Goal: Task Accomplishment & Management: Manage account settings

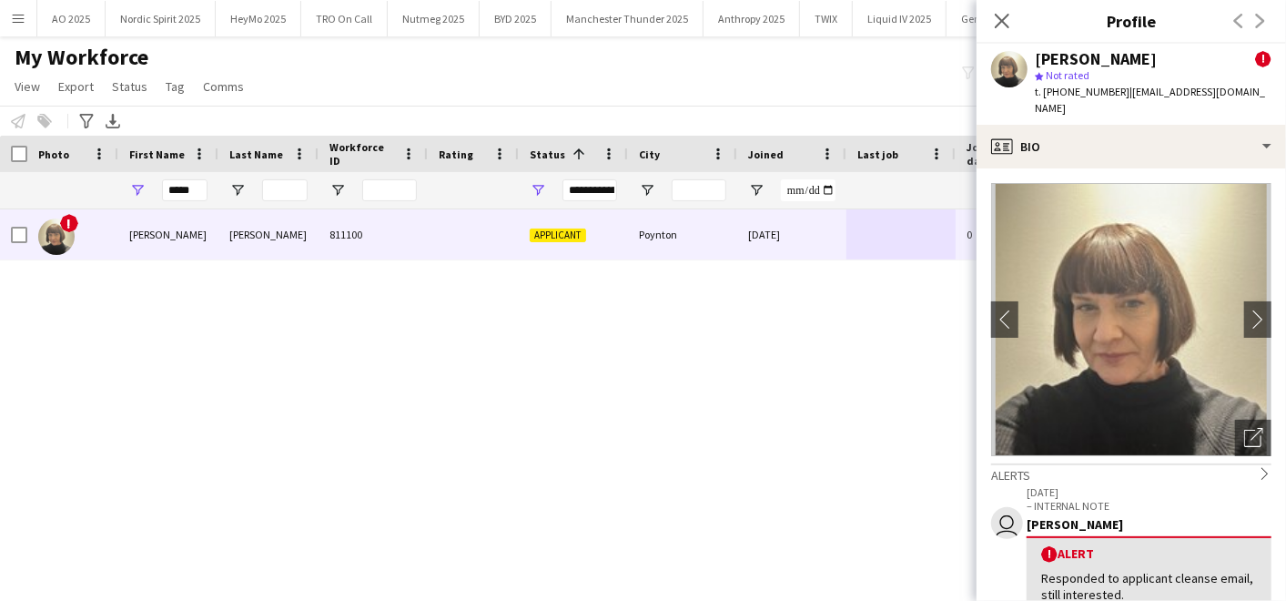
scroll to position [0, 1259]
click at [751, 87] on div "My Workforce View Views Default view Compliance Log New view Update view Delete…" at bounding box center [643, 75] width 1286 height 62
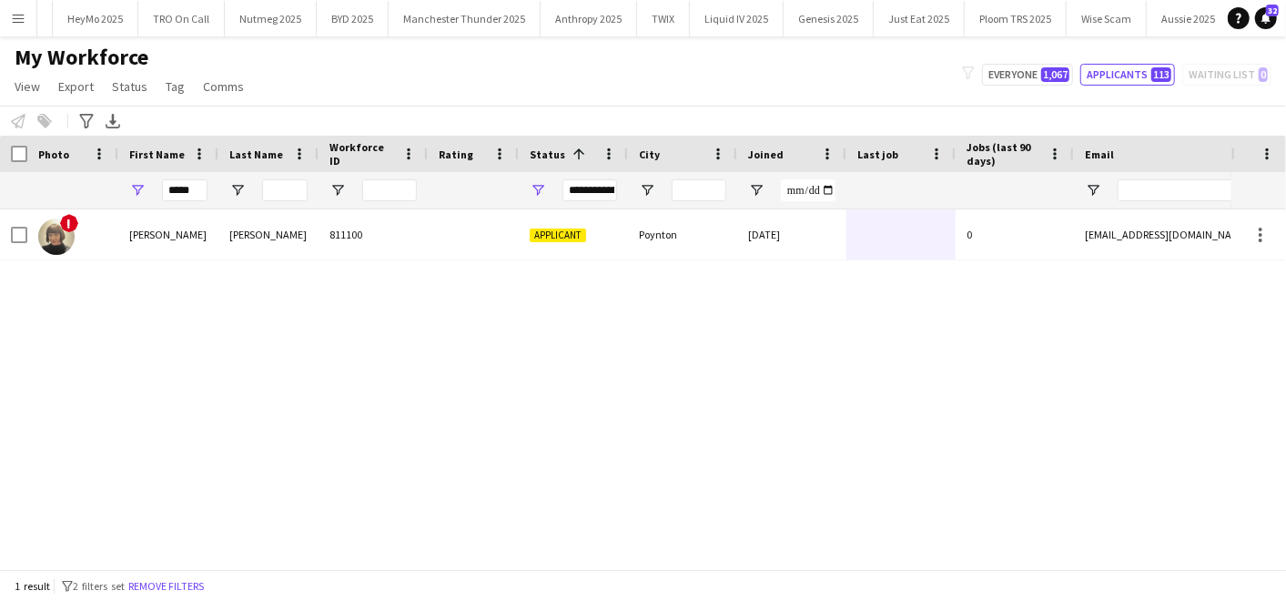
scroll to position [0, 0]
click at [161, 22] on button "Nordic Spirit 2025 Close" at bounding box center [161, 18] width 110 height 35
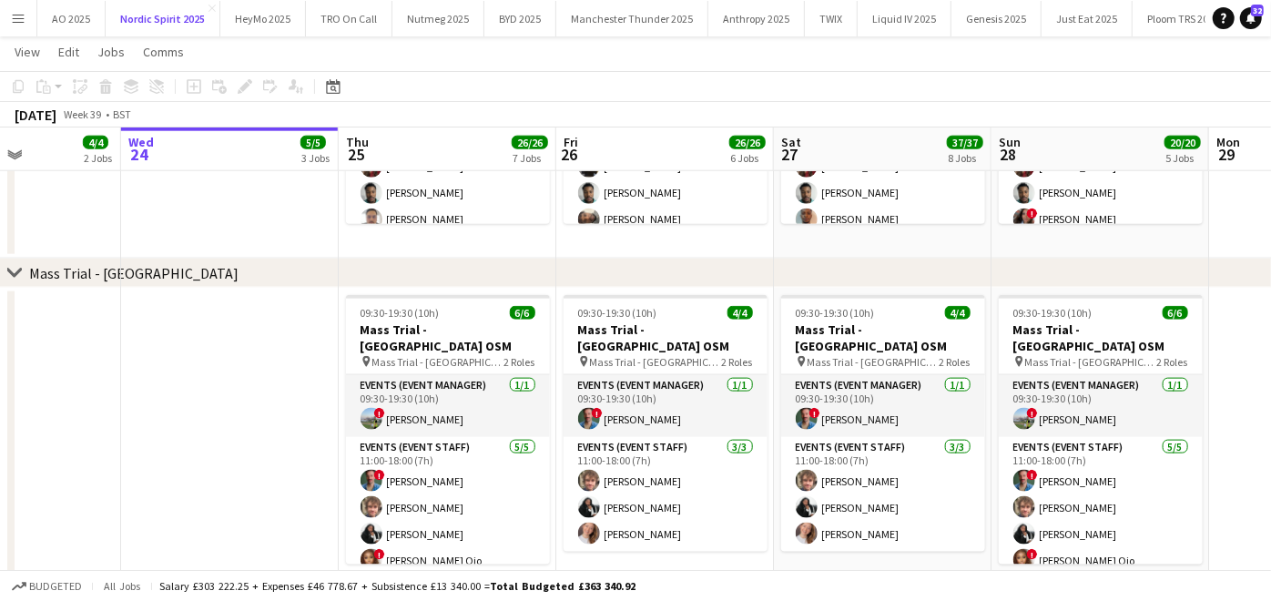
scroll to position [1348, 0]
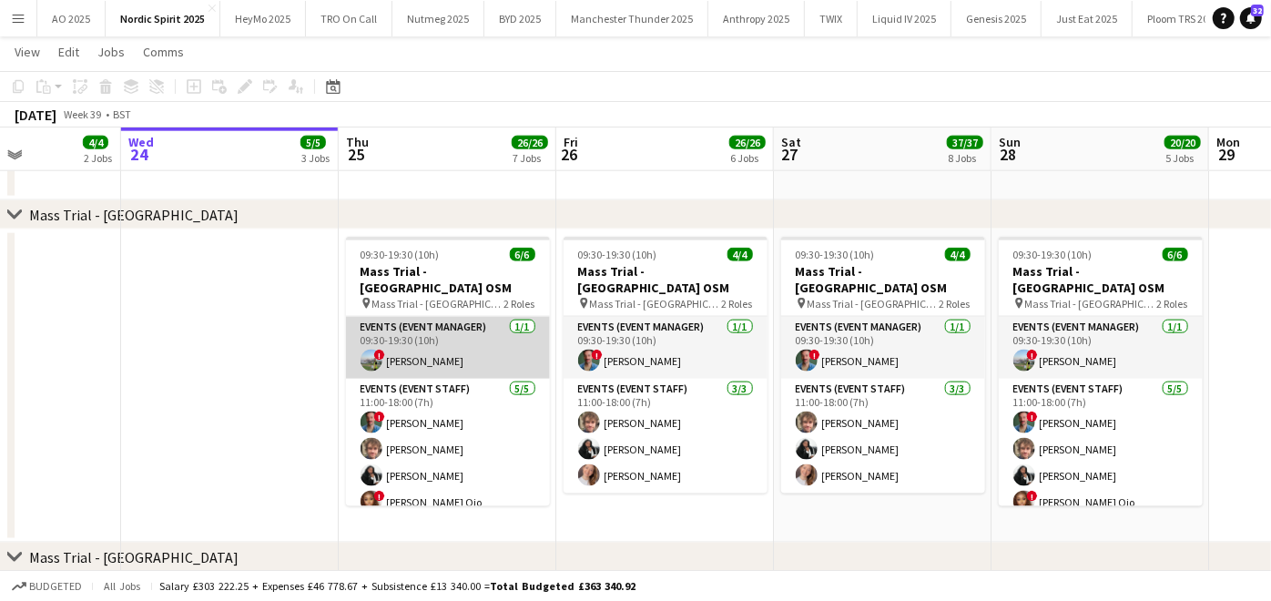
click at [439, 332] on app-card-role "Events (Event Manager) [DATE] 09:30-19:30 (10h) ! [PERSON_NAME]" at bounding box center [448, 348] width 204 height 62
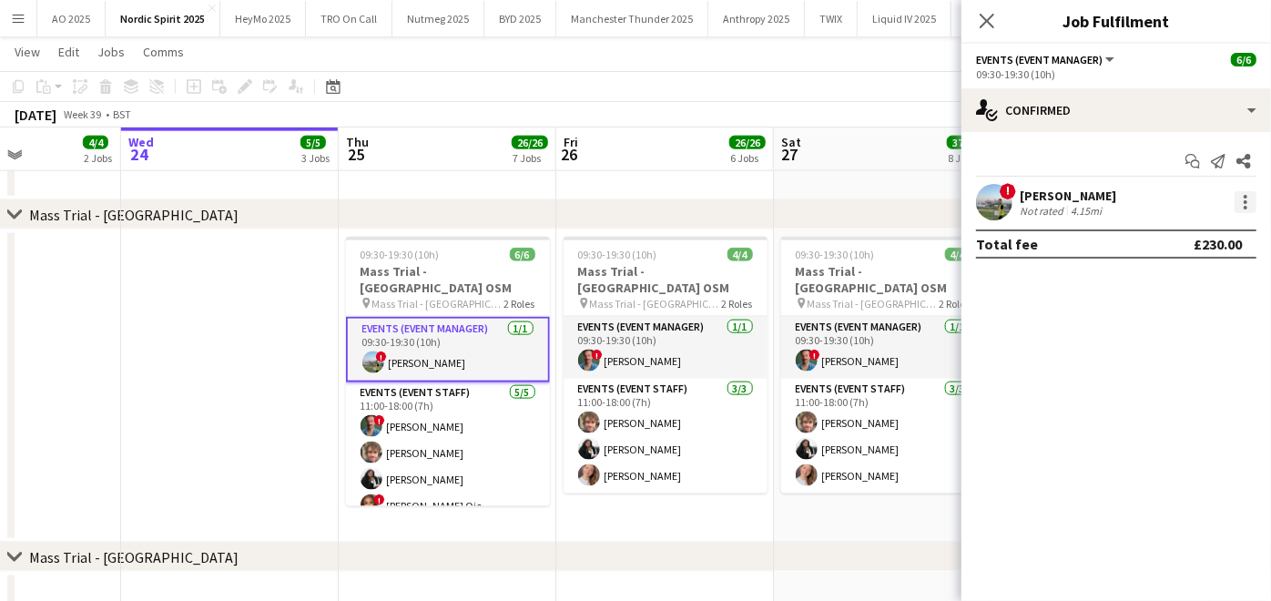
click at [1235, 203] on div at bounding box center [1245, 202] width 22 height 22
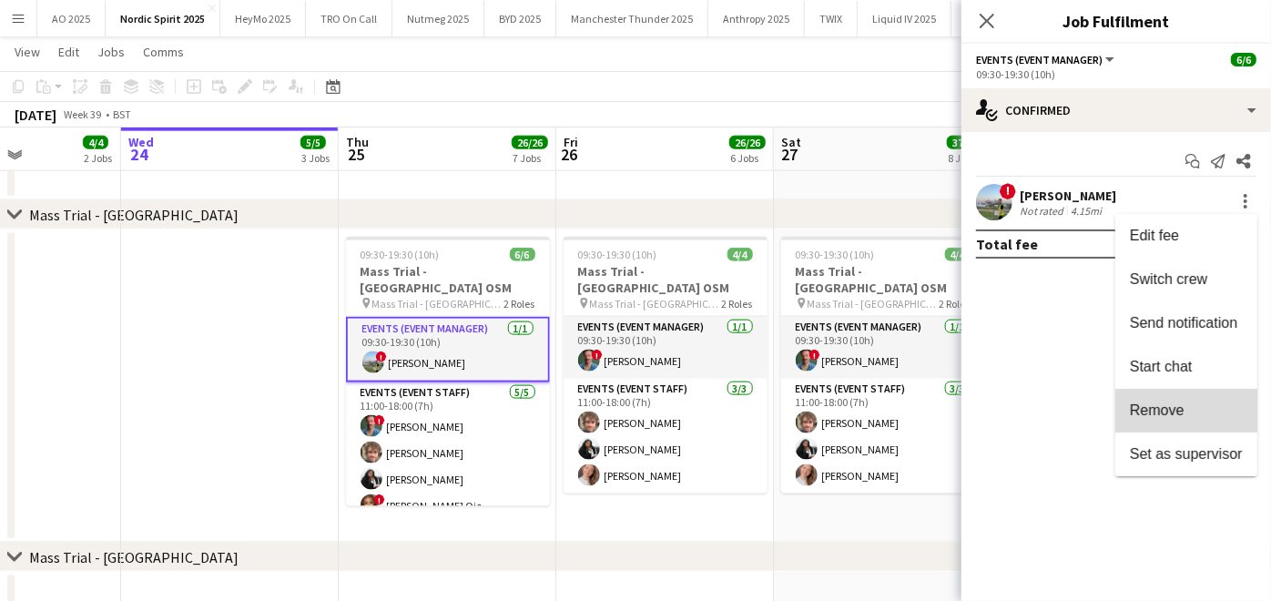
click at [1146, 398] on button "Remove" at bounding box center [1186, 411] width 142 height 44
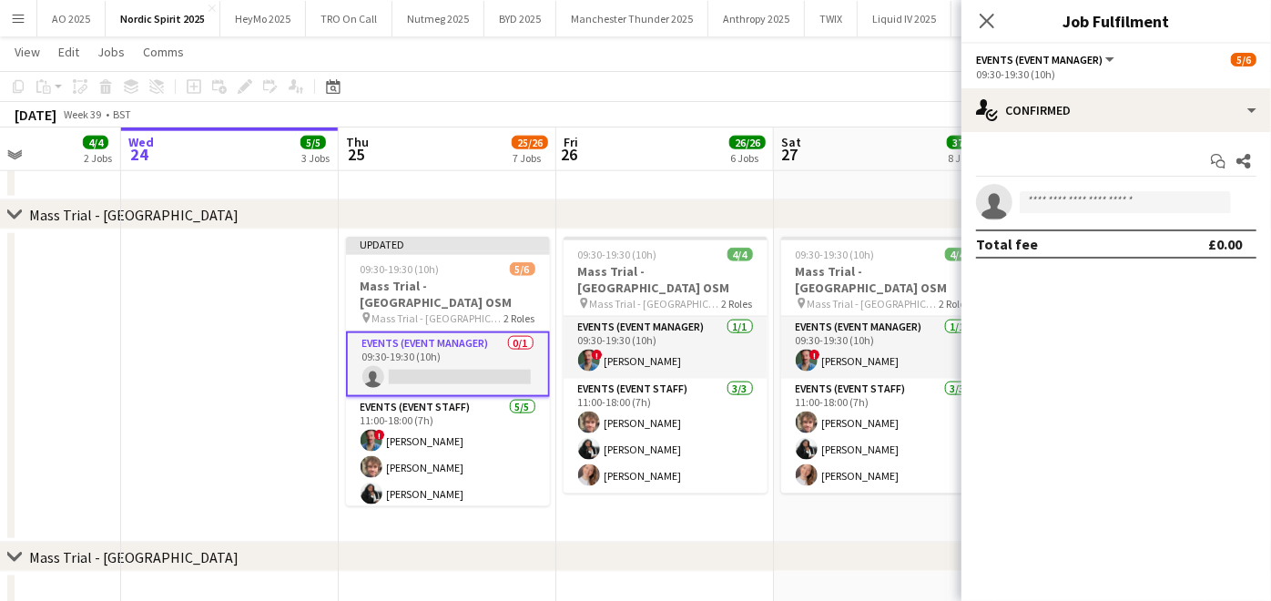
click at [312, 379] on app-date-cell at bounding box center [230, 385] width 218 height 313
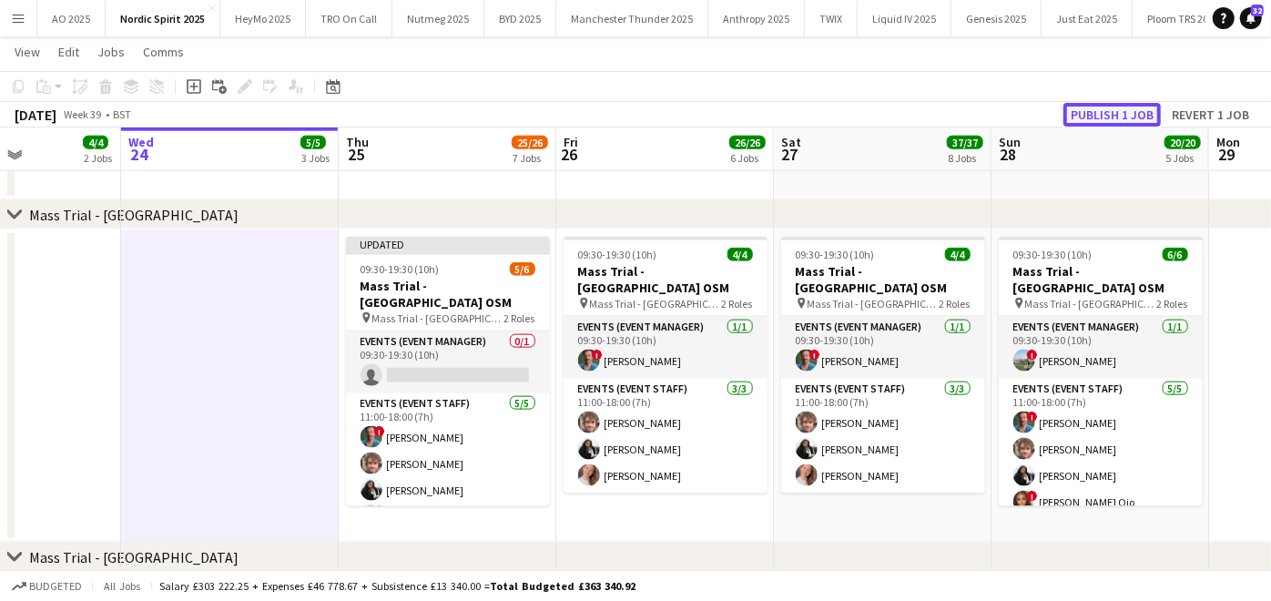
click at [1082, 118] on button "Publish 1 job" at bounding box center [1111, 115] width 97 height 24
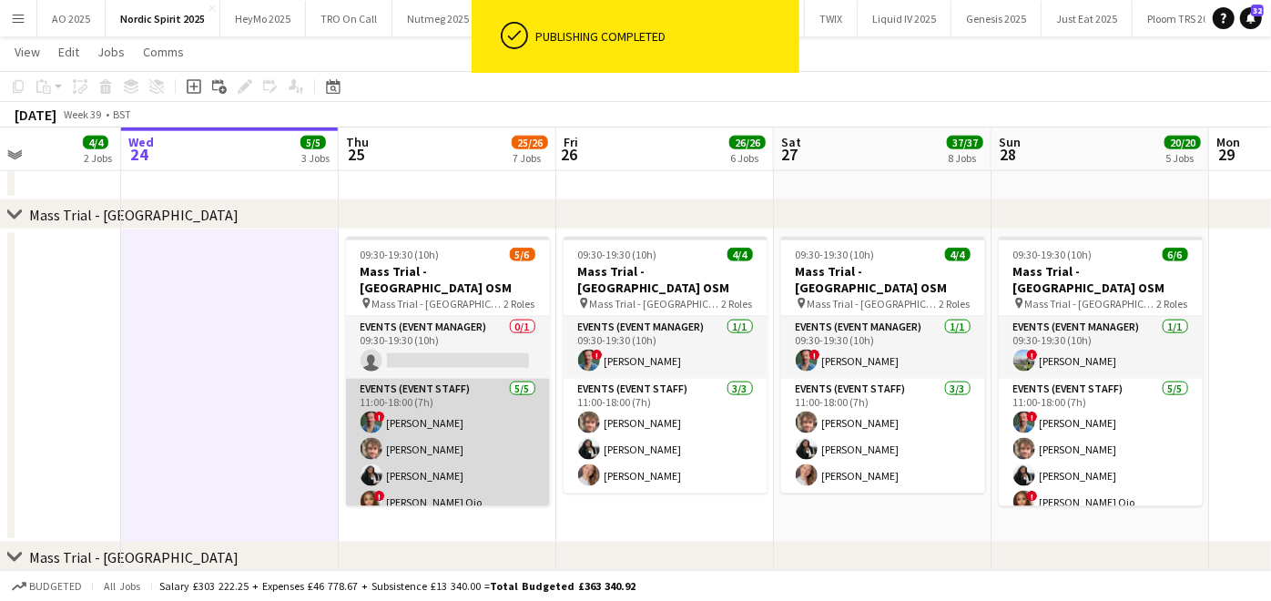
click at [420, 389] on app-card-role "Events (Event Staff) [DATE] 11:00-18:00 (7h) ! [PERSON_NAME] [PERSON_NAME] ONOC…" at bounding box center [448, 462] width 204 height 167
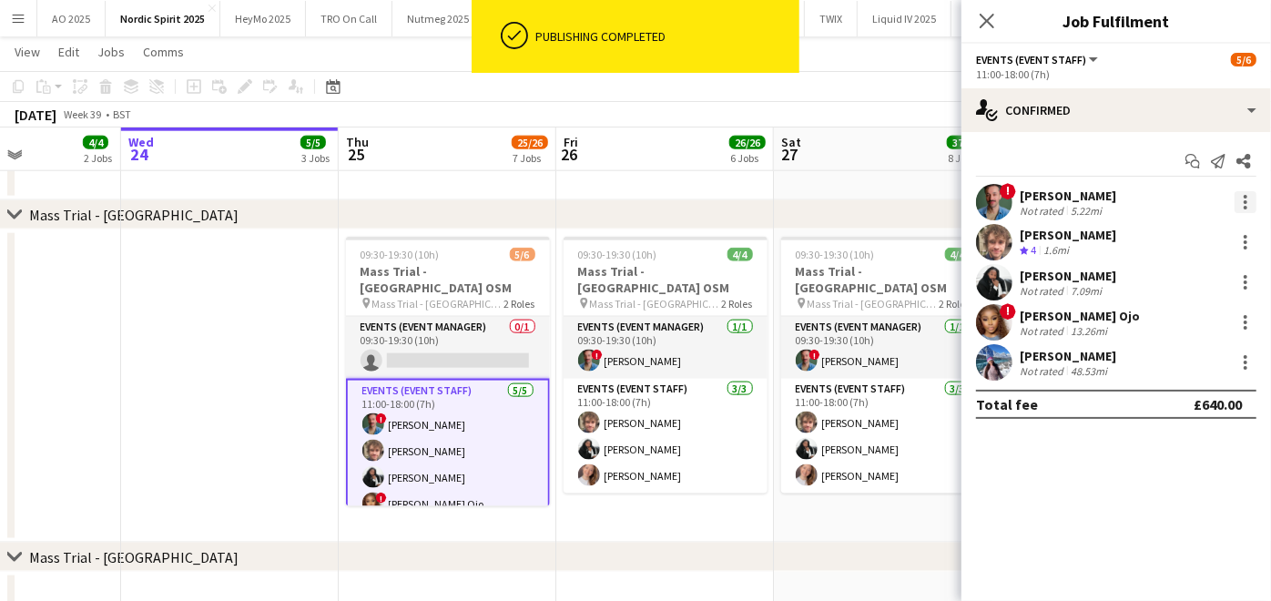
click at [1240, 208] on div at bounding box center [1245, 202] width 22 height 22
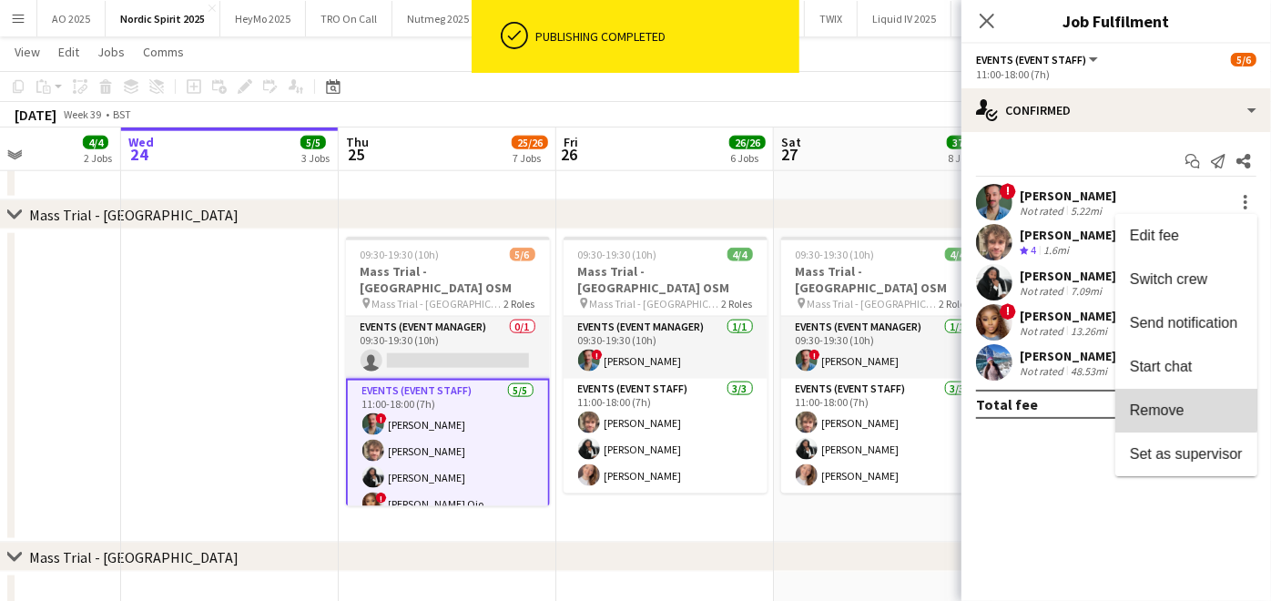
click at [1170, 409] on span "Remove" at bounding box center [1157, 409] width 55 height 15
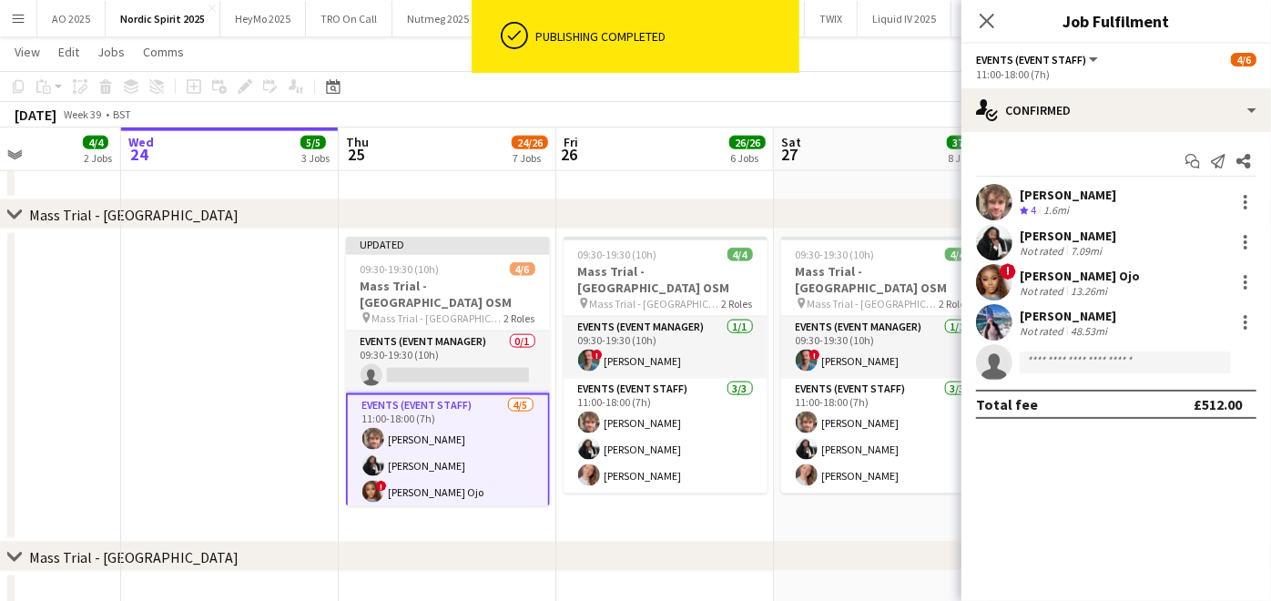
click at [299, 397] on app-date-cell at bounding box center [230, 385] width 218 height 313
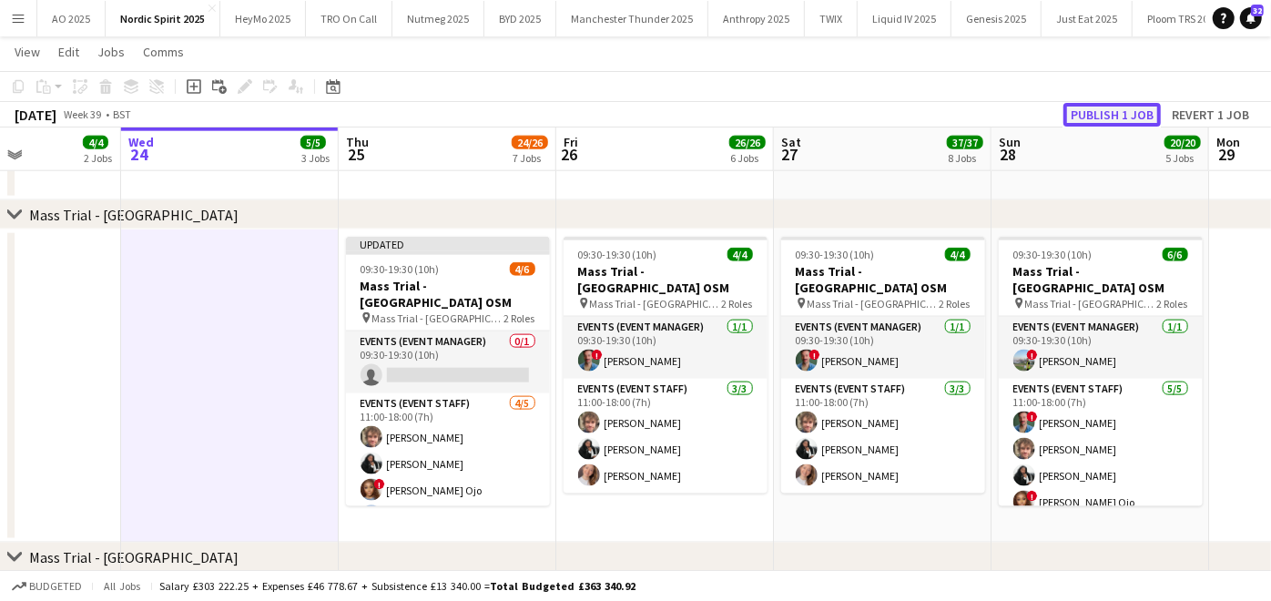
click at [1125, 111] on button "Publish 1 job" at bounding box center [1111, 115] width 97 height 24
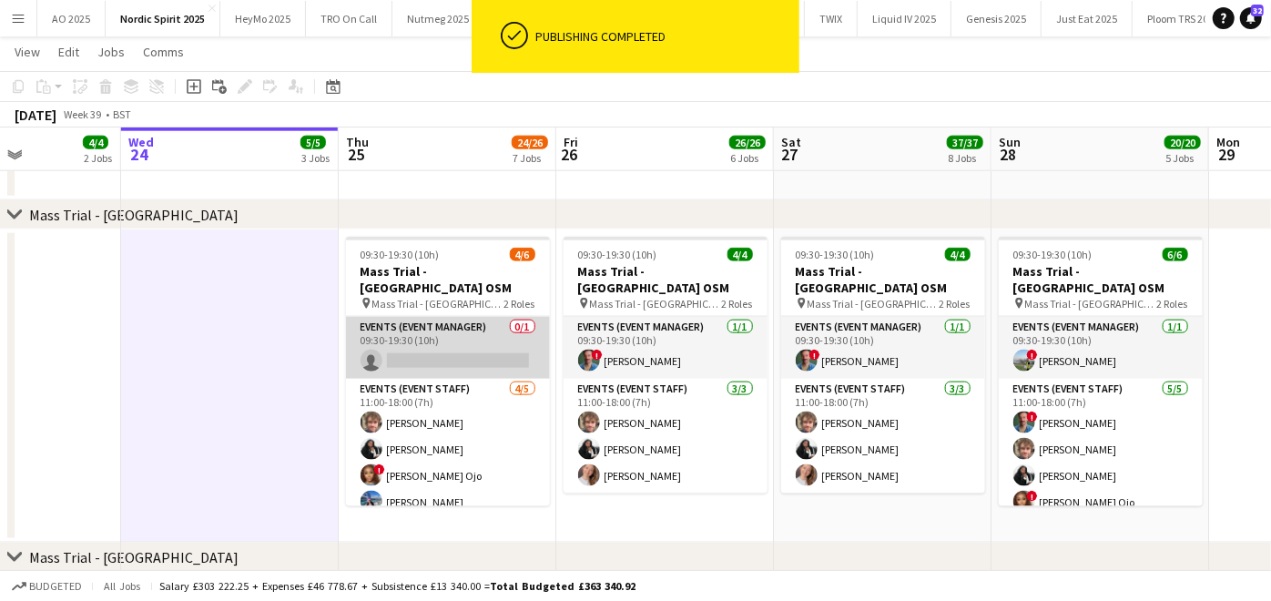
click at [460, 340] on app-card-role "Events (Event Manager) 0/1 09:30-19:30 (10h) single-neutral-actions" at bounding box center [448, 348] width 204 height 62
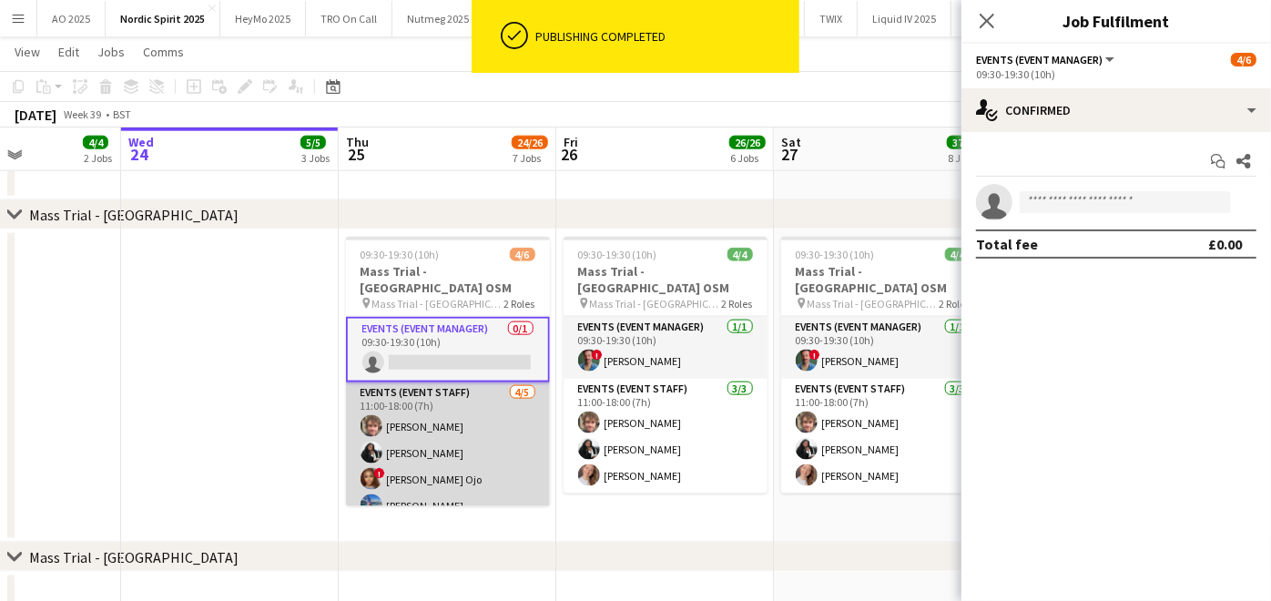
scroll to position [31, 0]
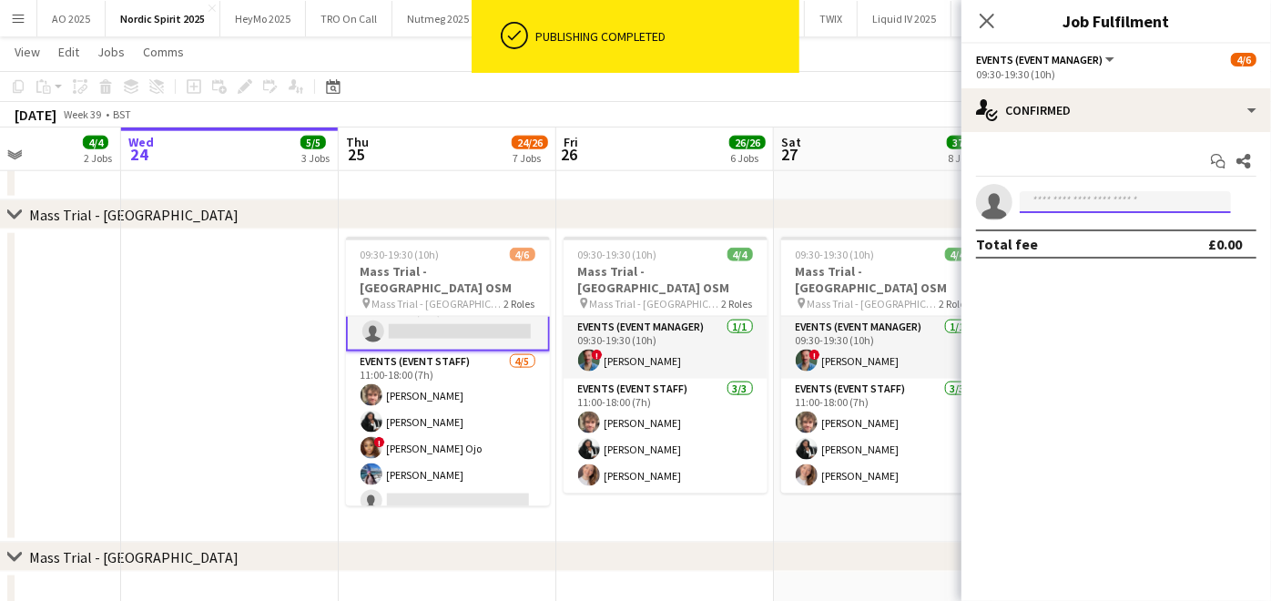
click at [1046, 202] on input at bounding box center [1124, 202] width 211 height 22
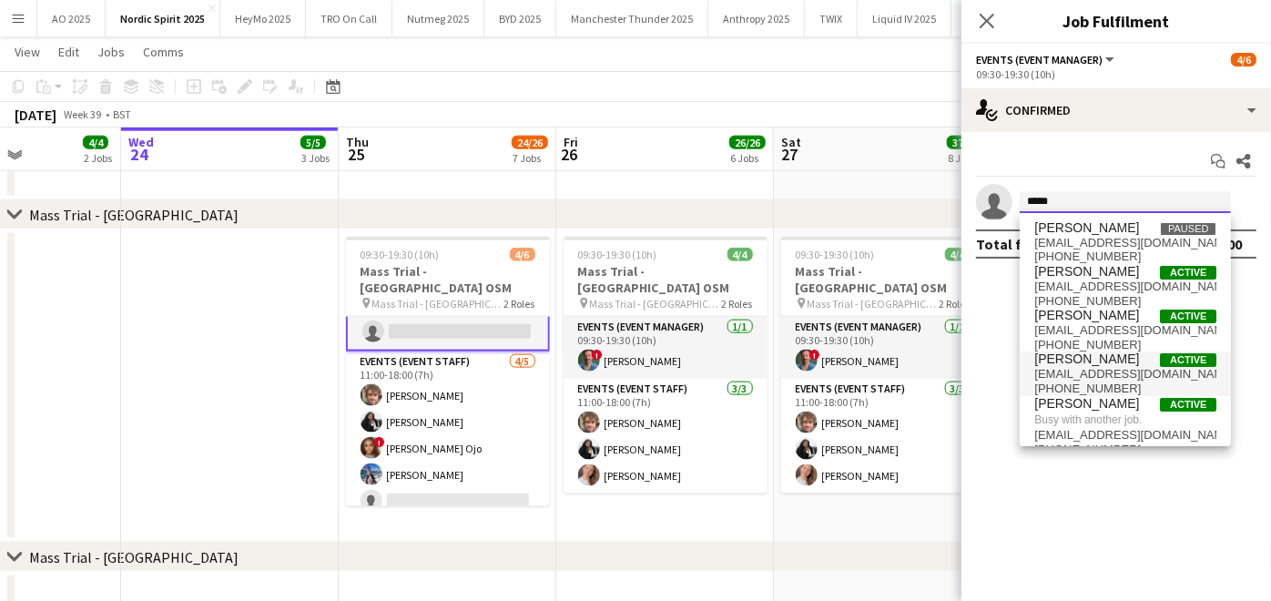
type input "*****"
click at [1078, 356] on span "[PERSON_NAME]" at bounding box center [1086, 358] width 105 height 15
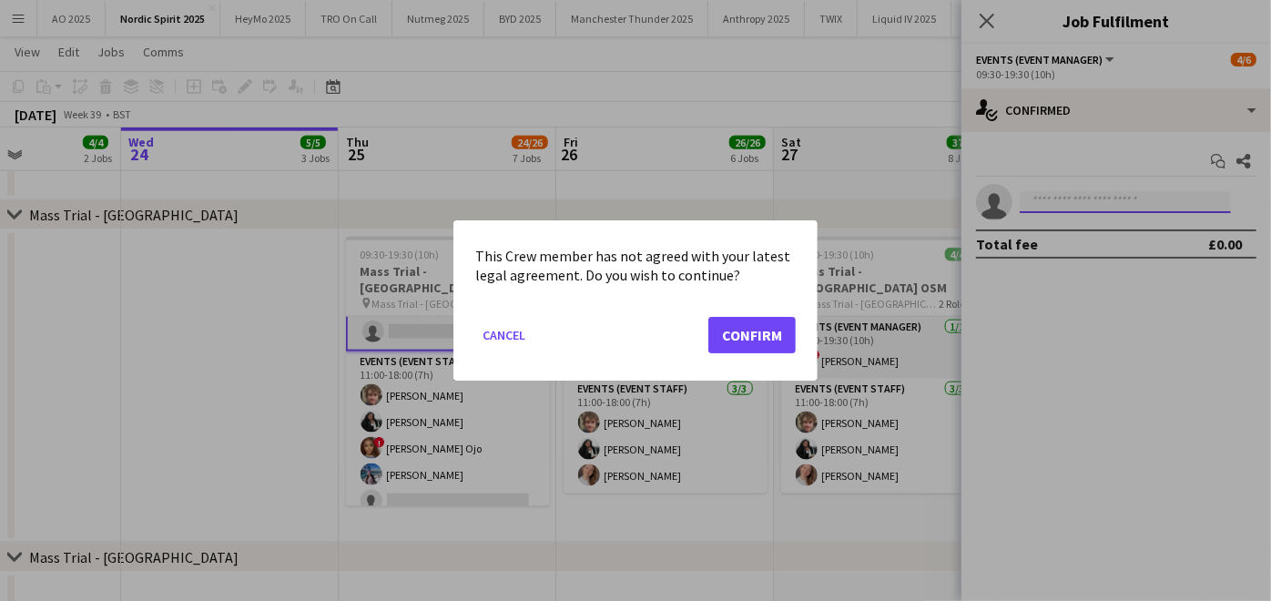
scroll to position [0, 0]
click at [747, 332] on button "Confirm" at bounding box center [751, 335] width 87 height 36
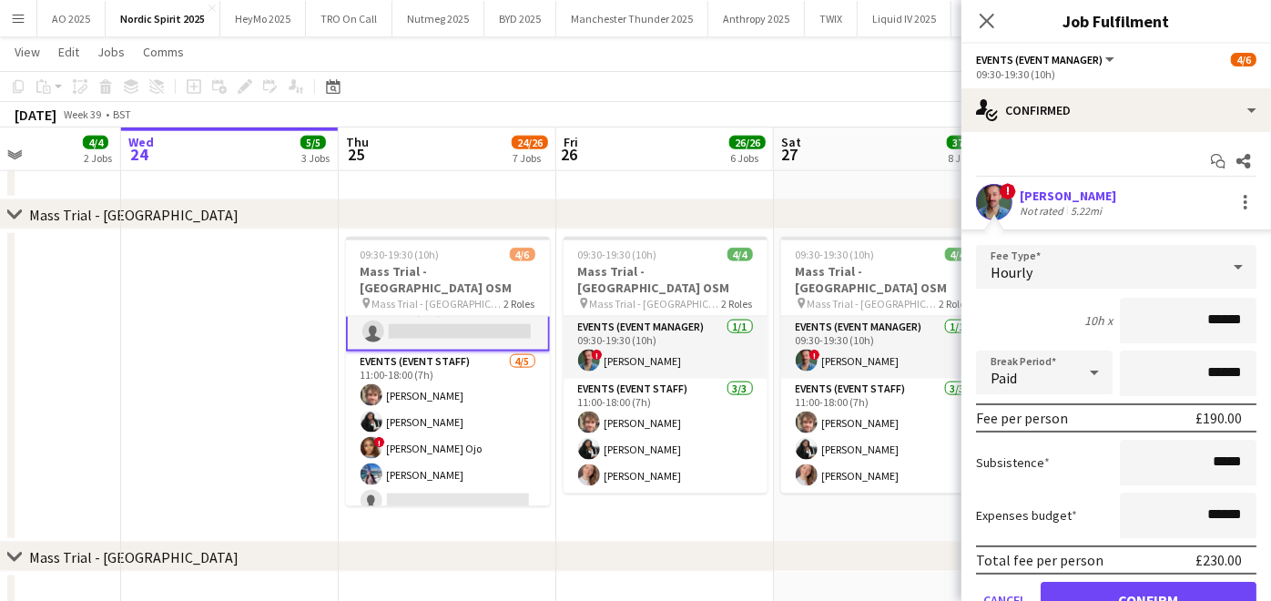
scroll to position [82, 0]
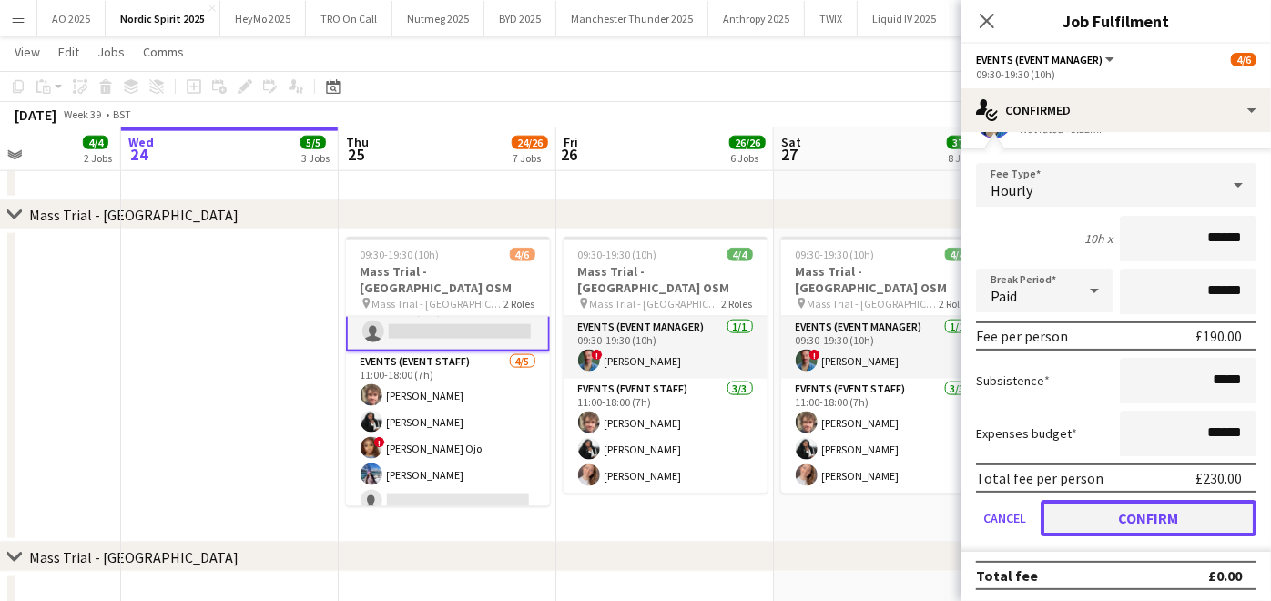
click at [1071, 521] on button "Confirm" at bounding box center [1148, 518] width 216 height 36
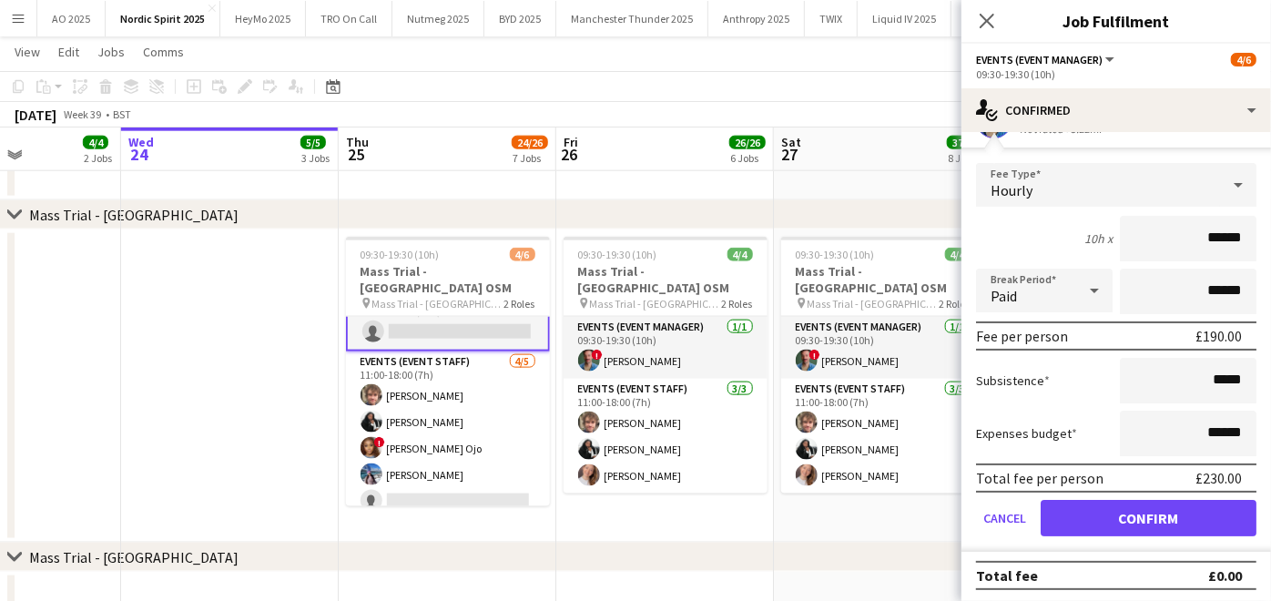
scroll to position [0, 0]
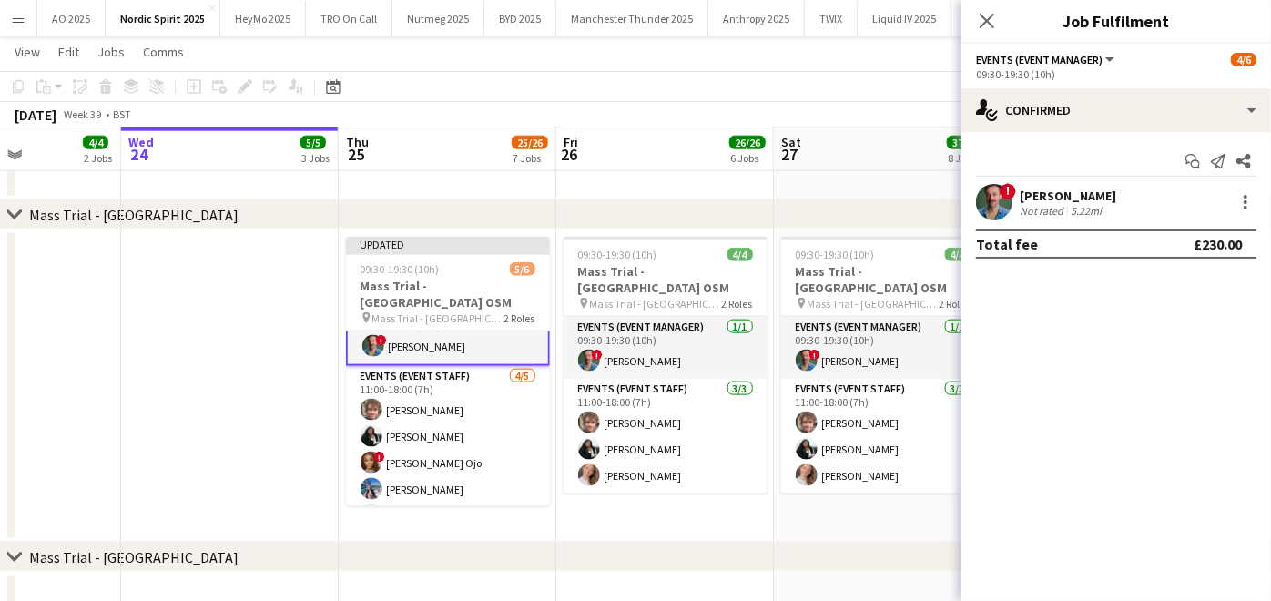
click at [796, 492] on app-date-cell "09:30-19:30 (10h) 4/4 Mass Trial - [GEOGRAPHIC_DATA] OSM pin Mass Trial - [GEOG…" at bounding box center [883, 385] width 218 height 313
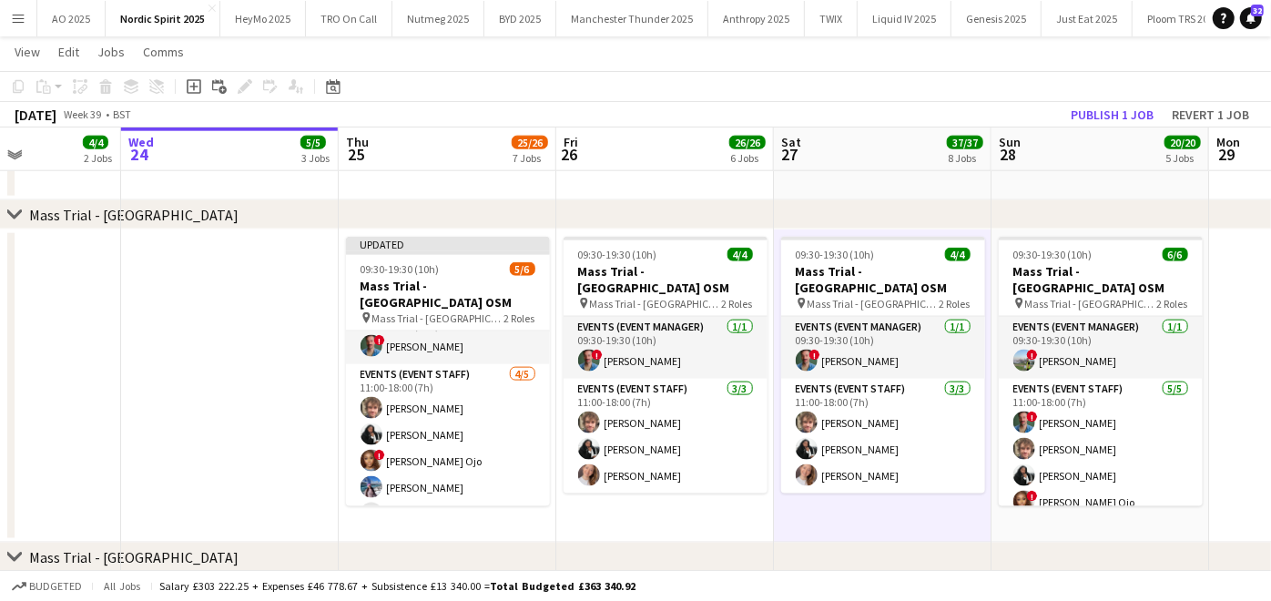
click at [1081, 100] on app-toolbar "Copy Paste Paste Ctrl+V Paste with crew Ctrl+Shift+V Paste linked Job [GEOGRAPH…" at bounding box center [635, 86] width 1271 height 31
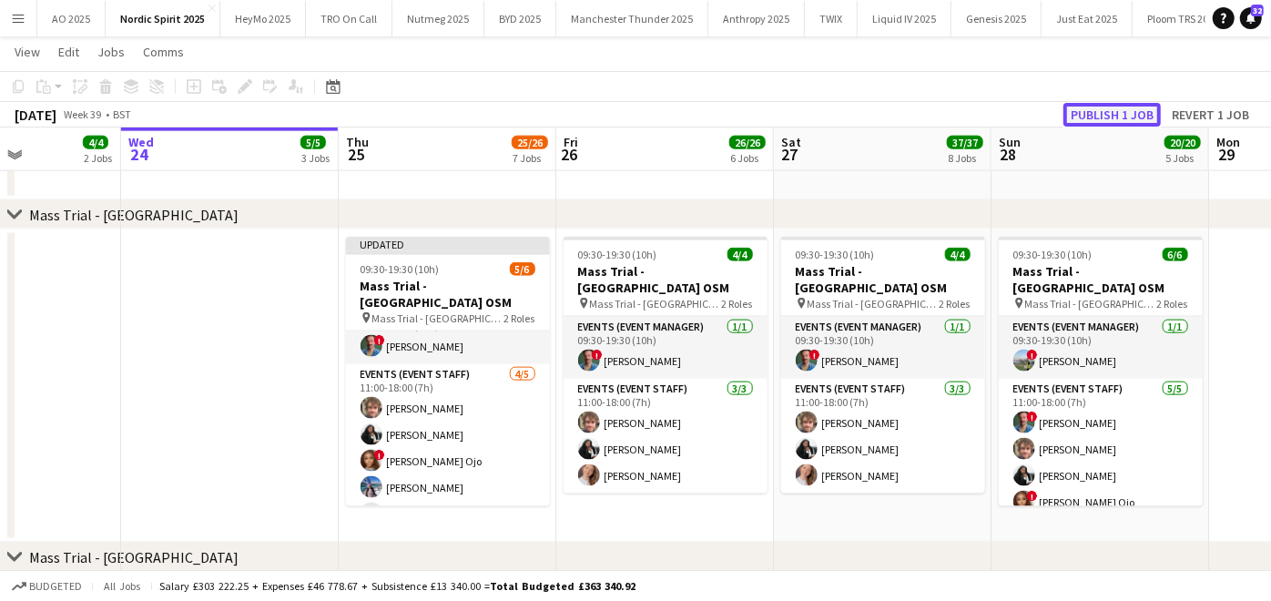
click at [1087, 106] on button "Publish 1 job" at bounding box center [1111, 115] width 97 height 24
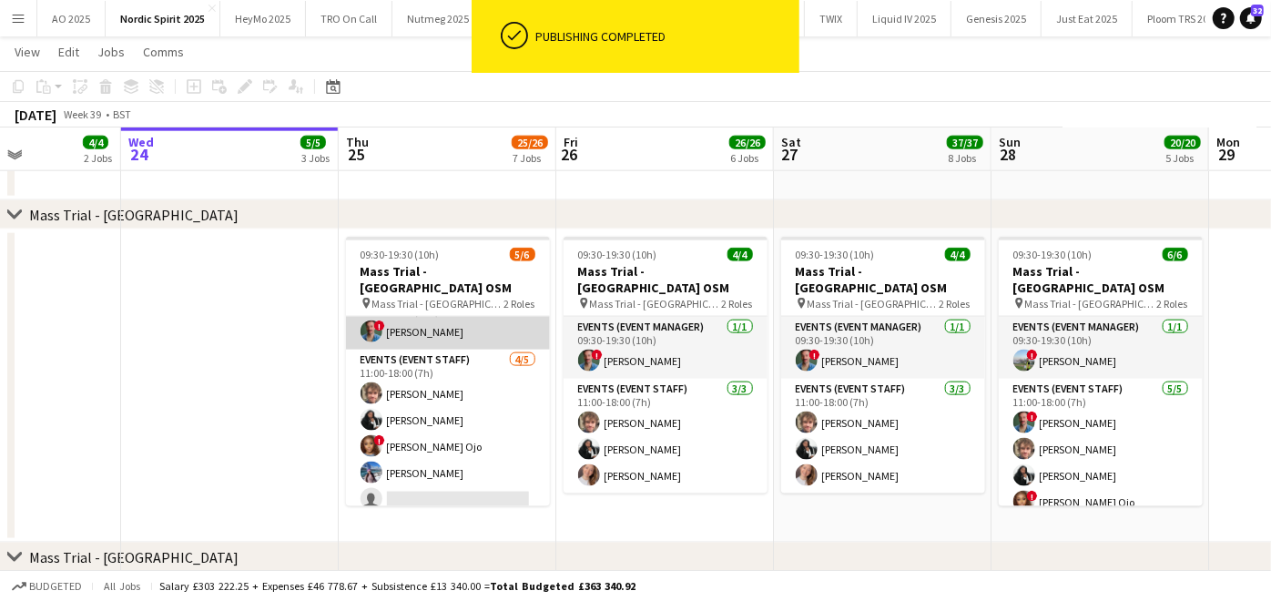
scroll to position [28, 0]
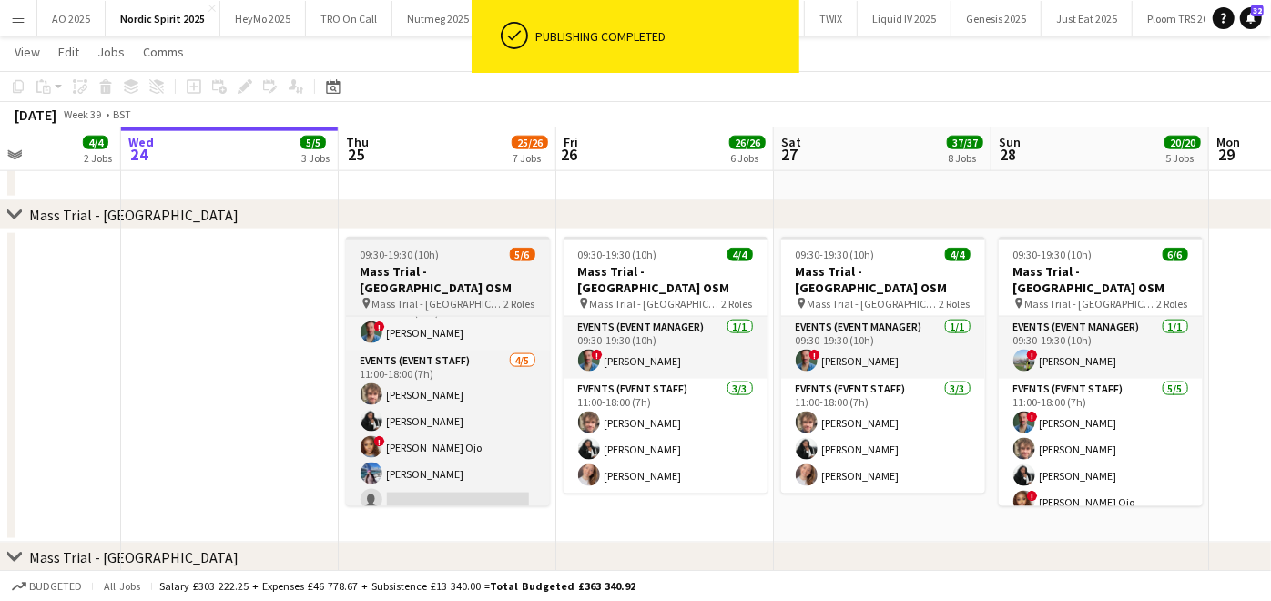
click at [410, 270] on h3 "Mass Trial - [GEOGRAPHIC_DATA] OSM" at bounding box center [448, 279] width 204 height 33
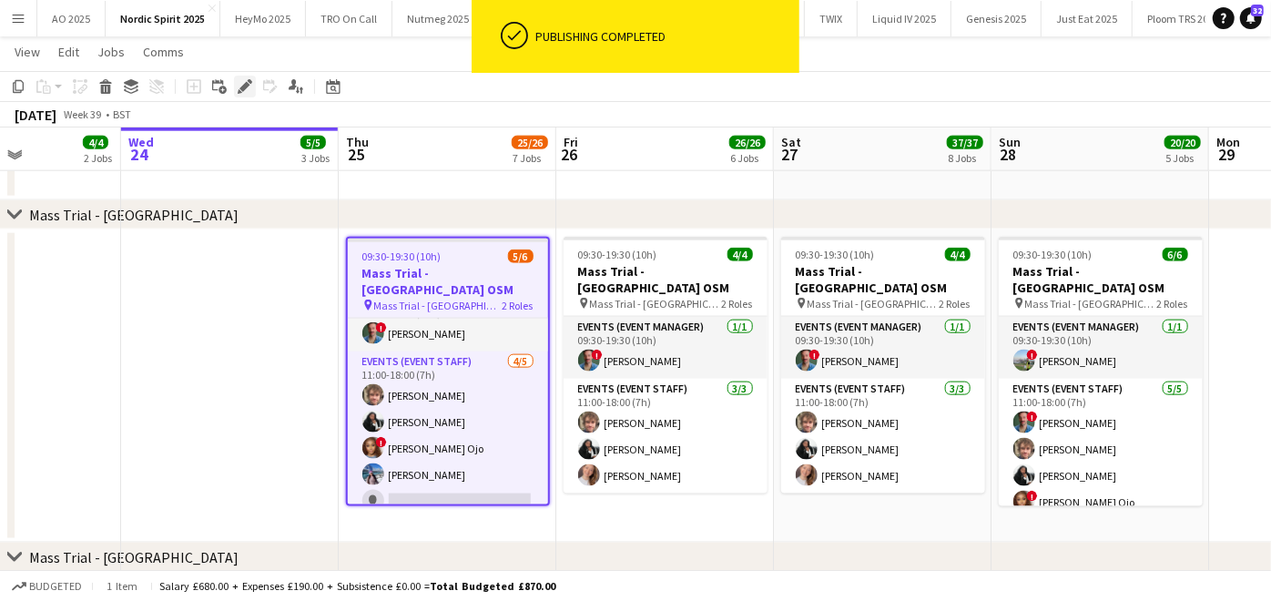
click at [252, 79] on div "Edit" at bounding box center [245, 87] width 22 height 22
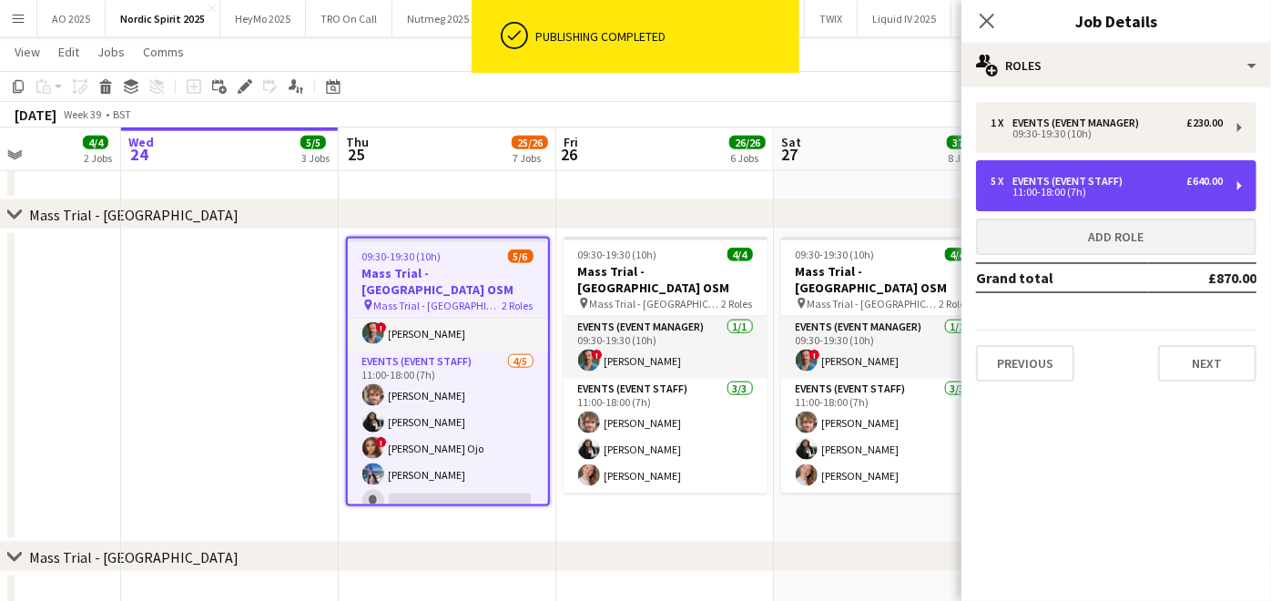
drag, startPoint x: 1123, startPoint y: 177, endPoint x: 1097, endPoint y: 236, distance: 64.0
click at [1123, 177] on div "Events (Event Staff)" at bounding box center [1070, 181] width 117 height 13
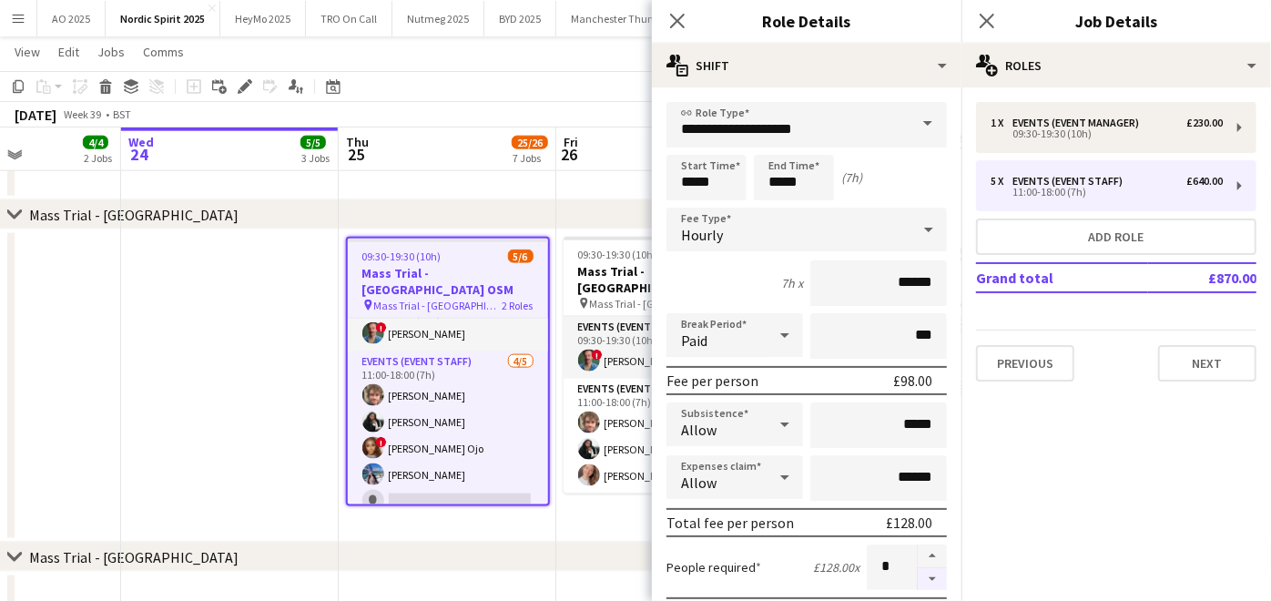
click at [917, 573] on button "button" at bounding box center [931, 579] width 29 height 23
type input "*"
click at [606, 517] on app-date-cell "09:30-19:30 (10h) 4/4 Mass Trial - [GEOGRAPHIC_DATA] OSM pin Mass Trial - [GEOG…" at bounding box center [665, 385] width 218 height 313
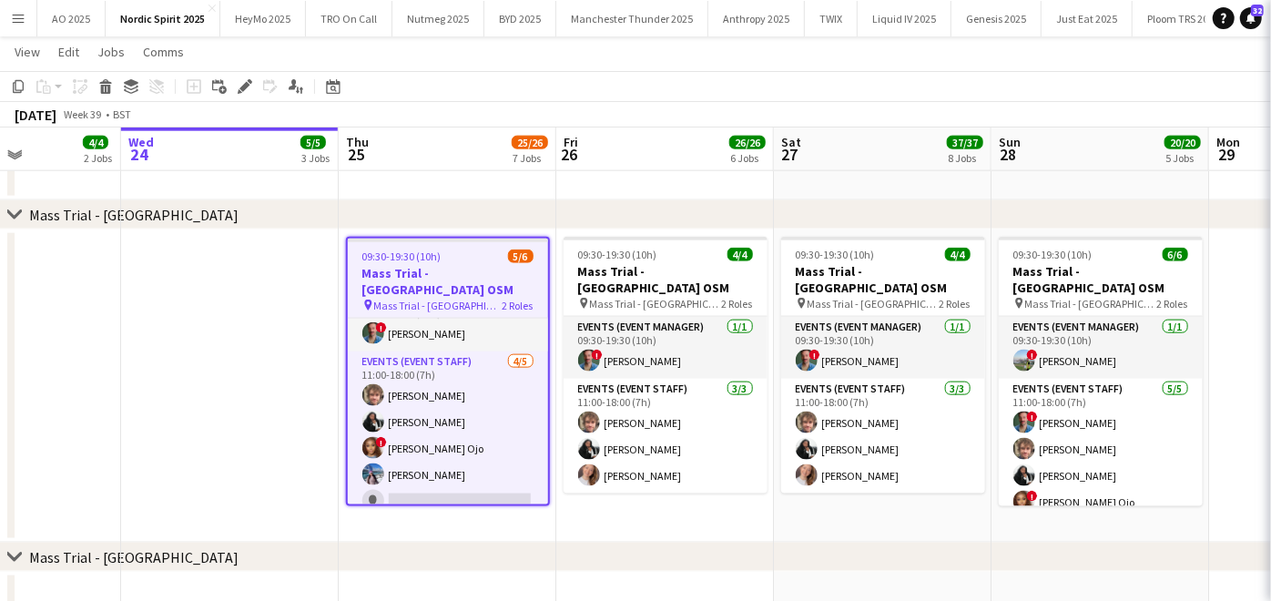
scroll to position [16, 0]
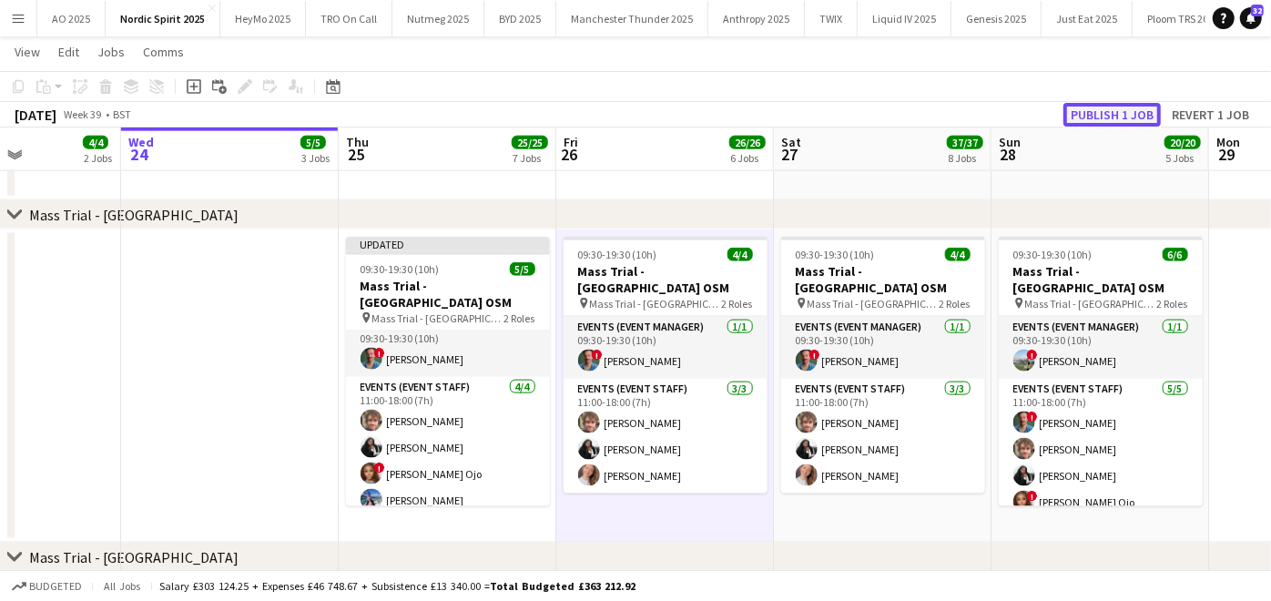
click at [1120, 123] on button "Publish 1 job" at bounding box center [1111, 115] width 97 height 24
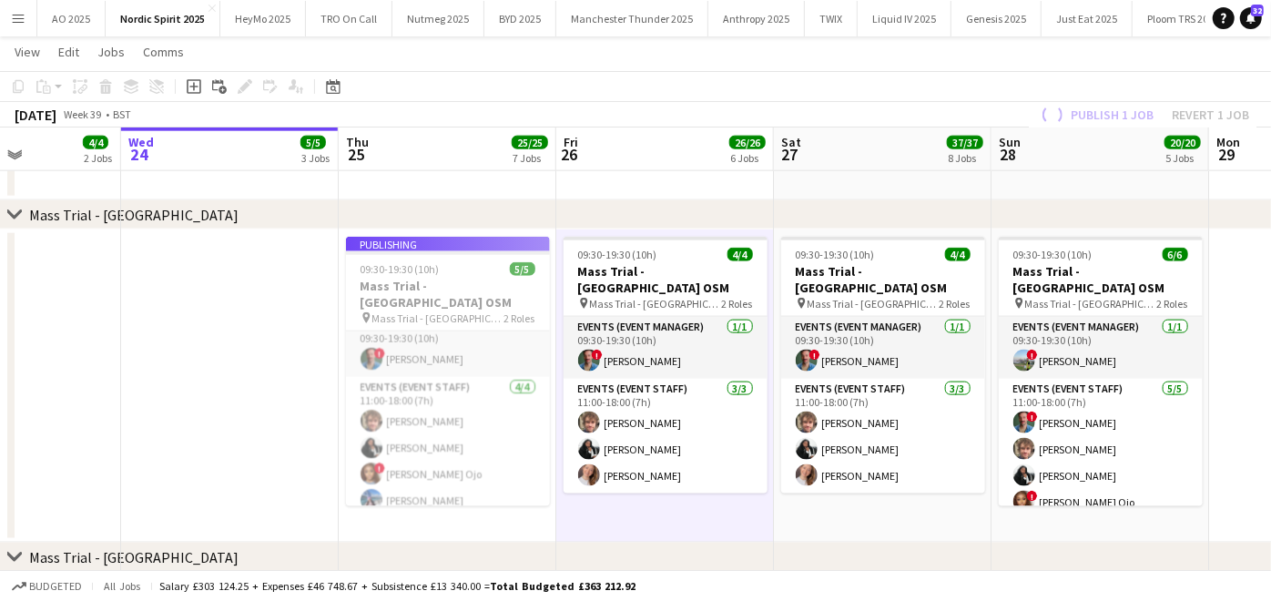
scroll to position [2, 0]
